Goal: Entertainment & Leisure: Browse casually

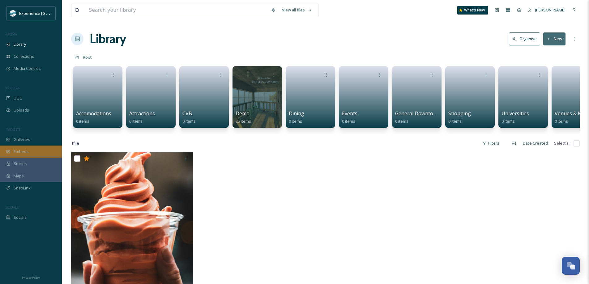
scroll to position [0, 23]
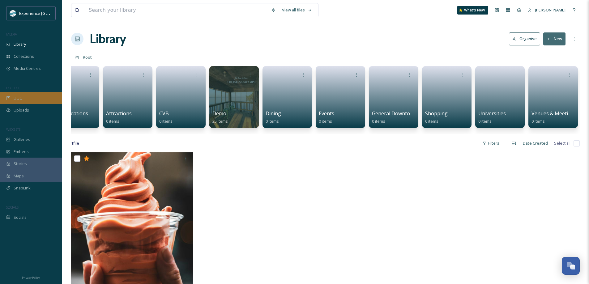
click at [28, 93] on div "UGC" at bounding box center [31, 98] width 62 height 12
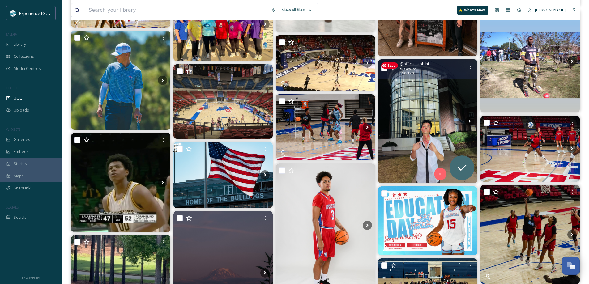
scroll to position [2320, 0]
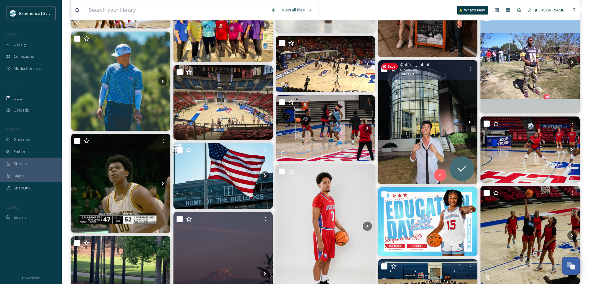
click at [428, 124] on img at bounding box center [427, 122] width 99 height 124
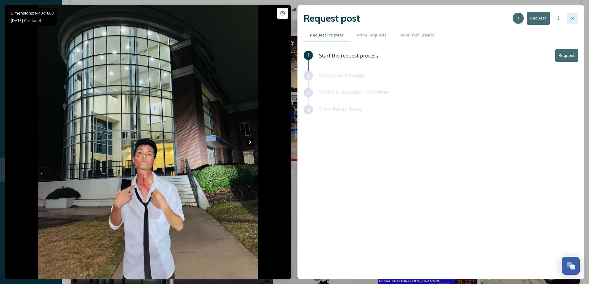
click at [575, 22] on div at bounding box center [572, 18] width 11 height 11
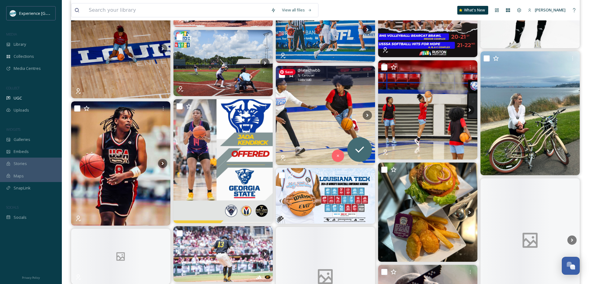
scroll to position [2691, 0]
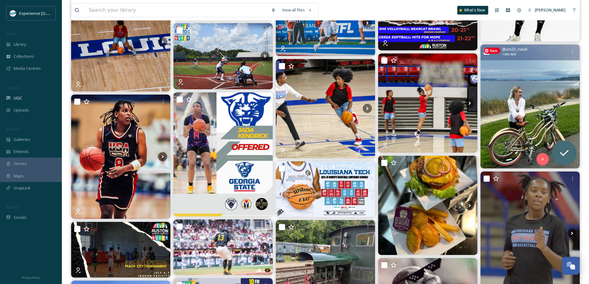
click at [515, 110] on img at bounding box center [530, 107] width 99 height 124
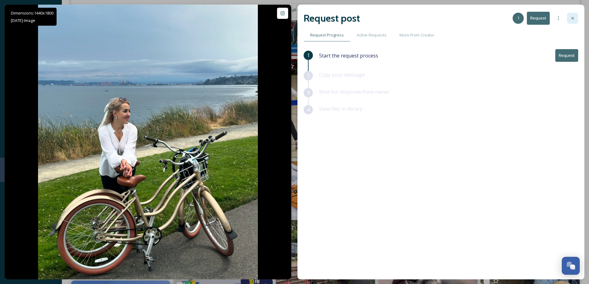
click at [574, 19] on icon at bounding box center [572, 18] width 5 height 5
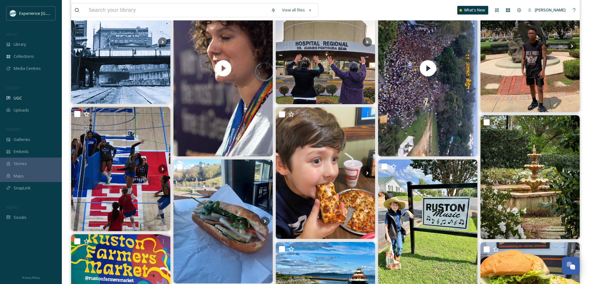
scroll to position [110, 0]
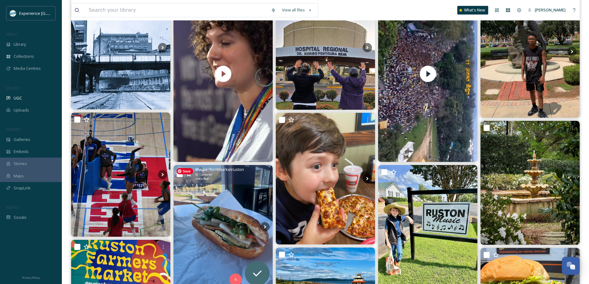
click at [220, 211] on img at bounding box center [223, 227] width 99 height 124
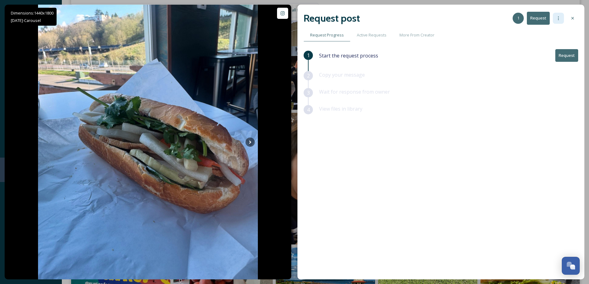
click at [563, 15] on div at bounding box center [558, 18] width 11 height 11
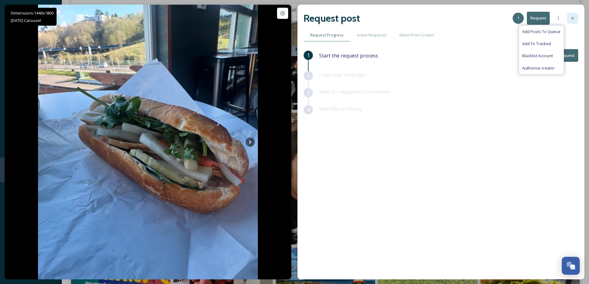
click at [573, 20] on icon at bounding box center [572, 18] width 5 height 5
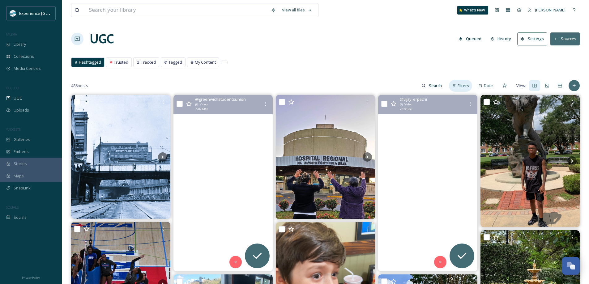
click at [460, 85] on span "Filters" at bounding box center [463, 86] width 11 height 6
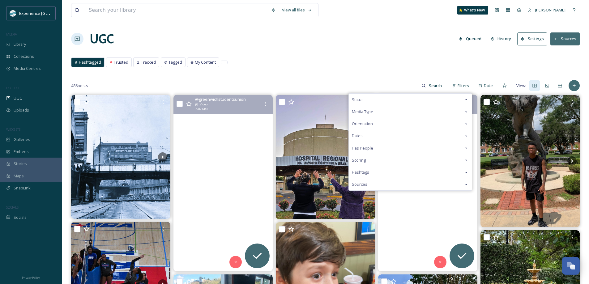
click at [468, 173] on icon at bounding box center [466, 172] width 5 height 5
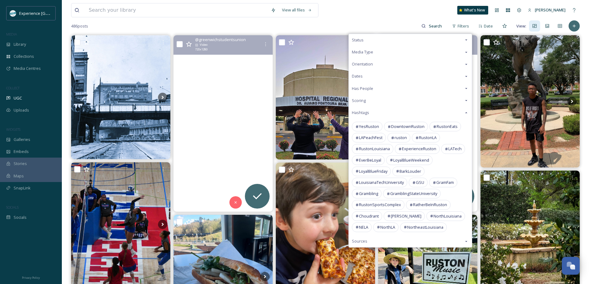
scroll to position [62, 0]
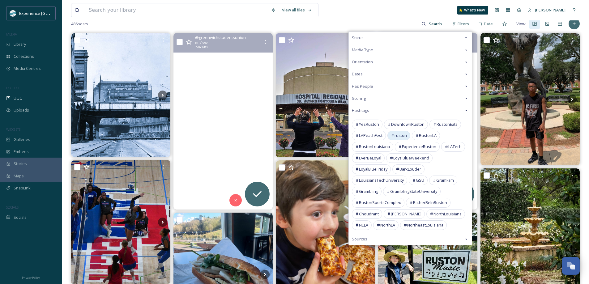
click at [404, 137] on span "ruston" at bounding box center [401, 136] width 12 height 6
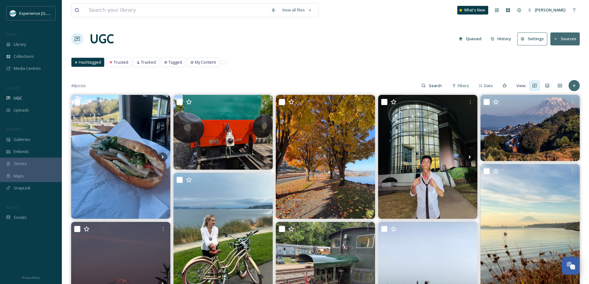
click at [330, 35] on div "UGC Queued History Settings Sources" at bounding box center [325, 39] width 509 height 19
click at [459, 86] on span "Filters" at bounding box center [463, 86] width 11 height 6
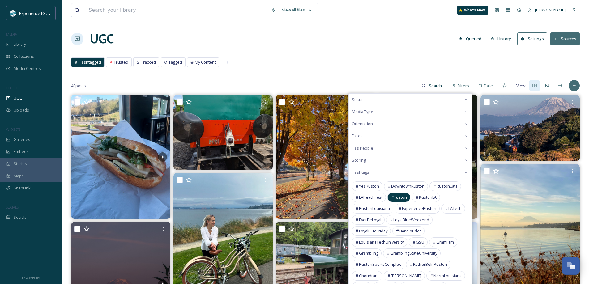
click at [397, 197] on span "ruston" at bounding box center [401, 198] width 12 height 6
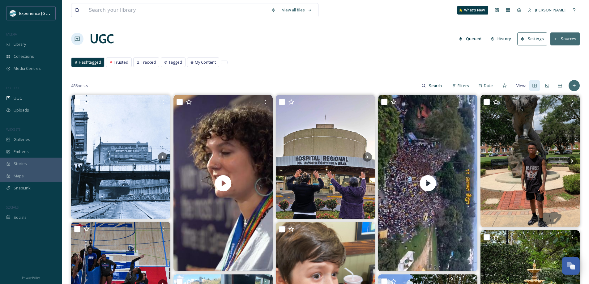
click at [386, 41] on div "UGC Queued History Settings Sources" at bounding box center [325, 39] width 509 height 19
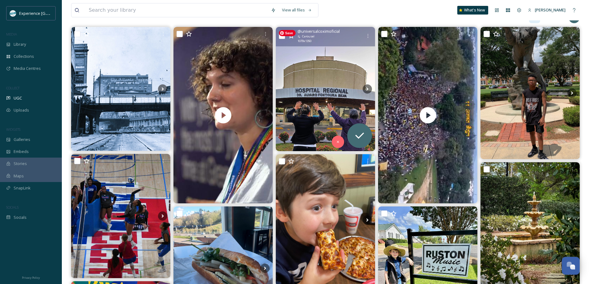
scroll to position [93, 0]
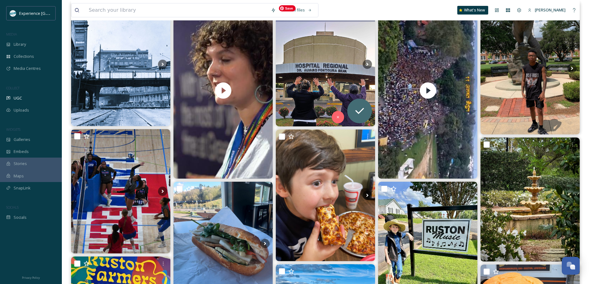
click at [307, 57] on img at bounding box center [325, 64] width 99 height 124
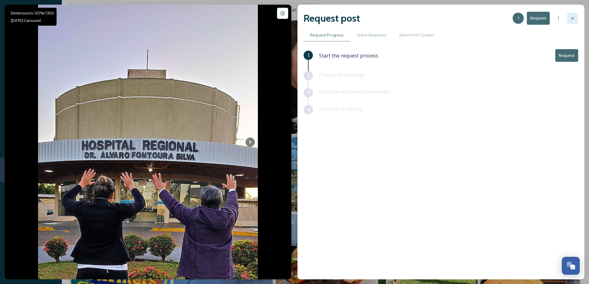
click at [574, 18] on icon at bounding box center [572, 18] width 5 height 5
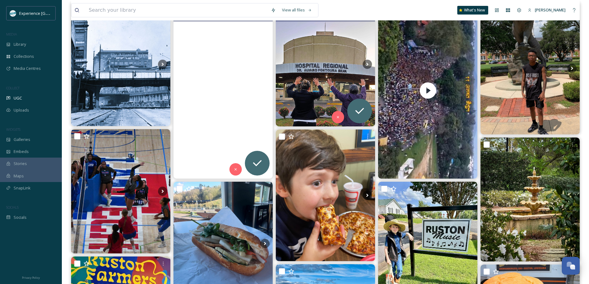
click at [261, 79] on video "Your Uni experience? We’re here to make it unforgettable.💕 From finding your pe…" at bounding box center [223, 90] width 99 height 177
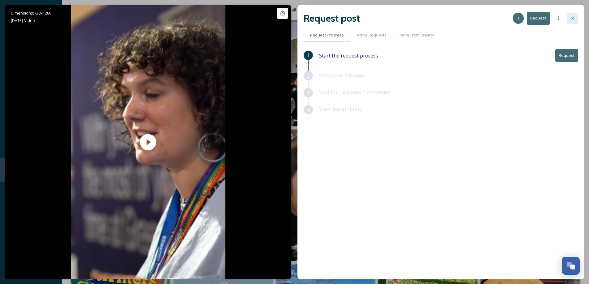
click at [575, 17] on div at bounding box center [572, 18] width 11 height 11
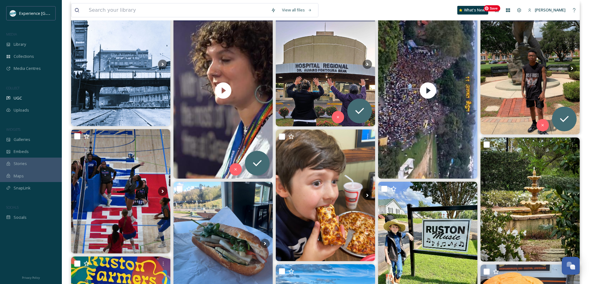
click at [505, 59] on img at bounding box center [530, 68] width 99 height 132
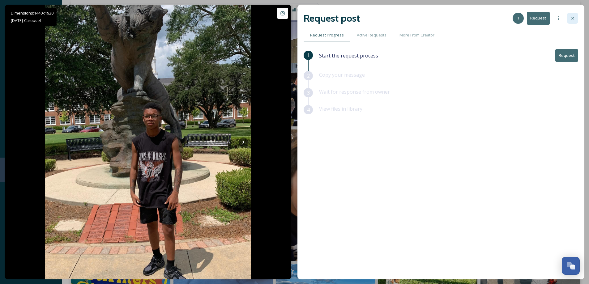
click at [571, 16] on icon at bounding box center [572, 18] width 5 height 5
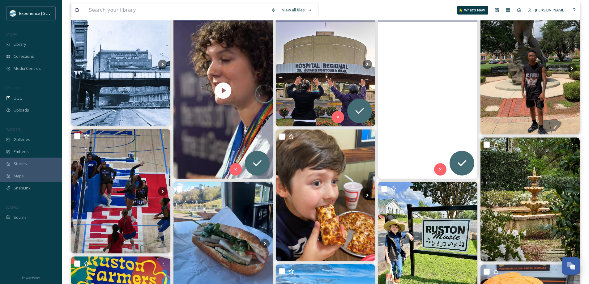
scroll to position [186, 0]
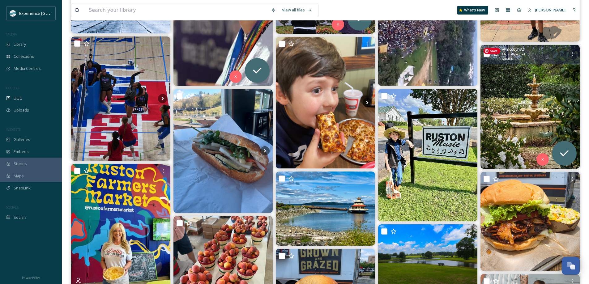
click at [548, 79] on img at bounding box center [530, 107] width 99 height 124
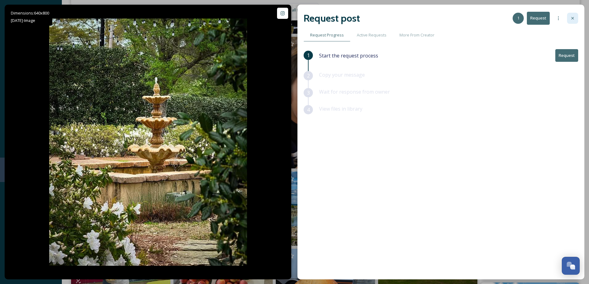
click at [572, 18] on icon at bounding box center [572, 18] width 5 height 5
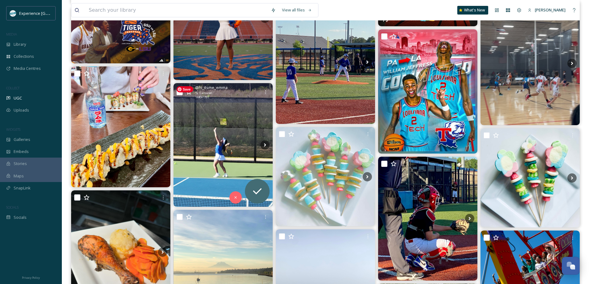
scroll to position [3217, 0]
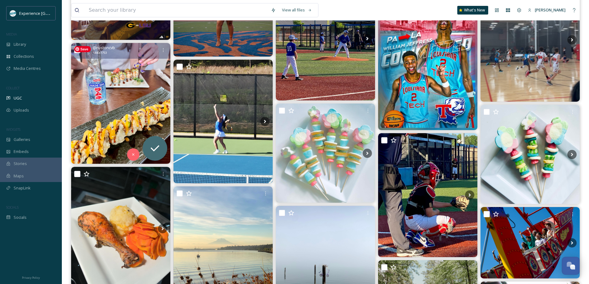
click at [107, 101] on img at bounding box center [120, 103] width 99 height 121
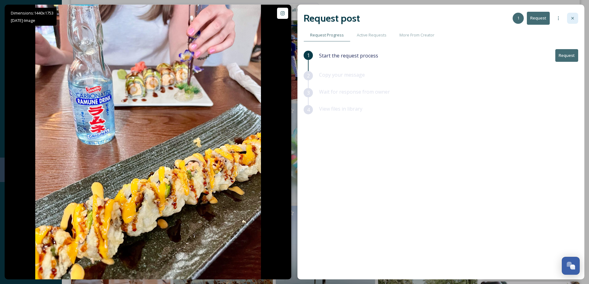
click at [570, 20] on div at bounding box center [572, 18] width 11 height 11
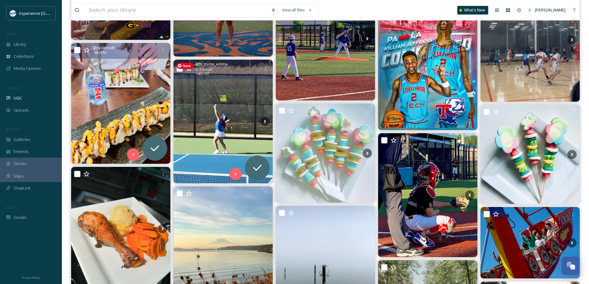
scroll to position [3403, 0]
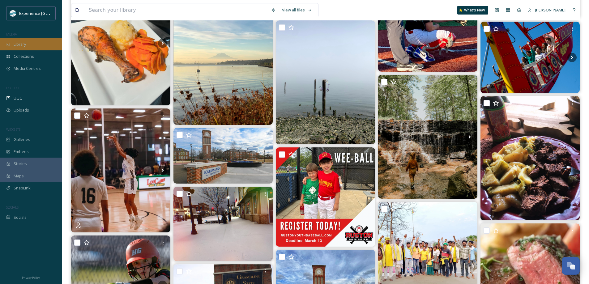
click at [18, 38] on div "Library" at bounding box center [31, 44] width 62 height 12
